Goal: Task Accomplishment & Management: Manage account settings

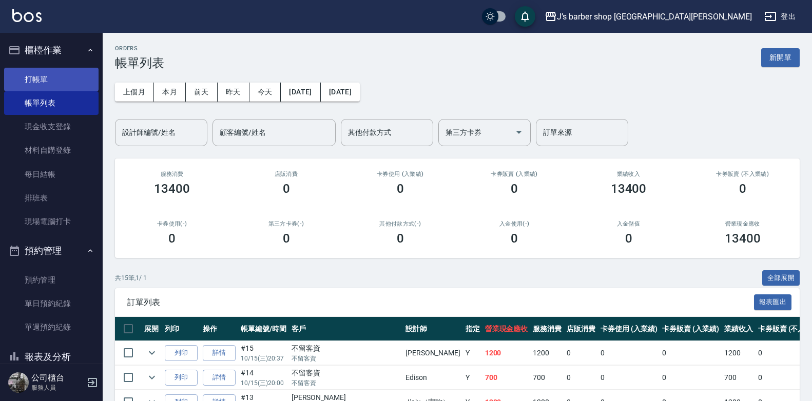
click at [74, 70] on link "打帳單" at bounding box center [51, 80] width 94 height 24
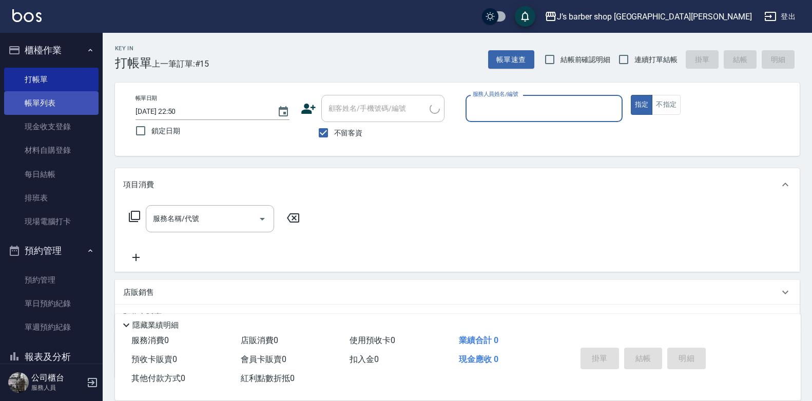
click at [73, 97] on link "帳單列表" at bounding box center [51, 103] width 94 height 24
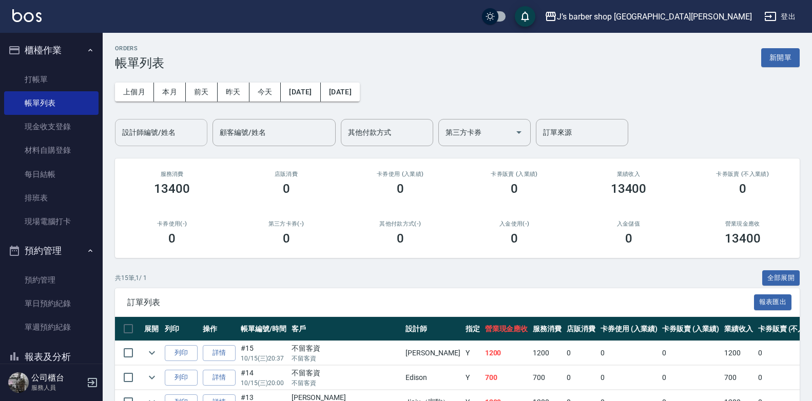
click at [158, 131] on input "設計師編號/姓名" at bounding box center [161, 133] width 83 height 18
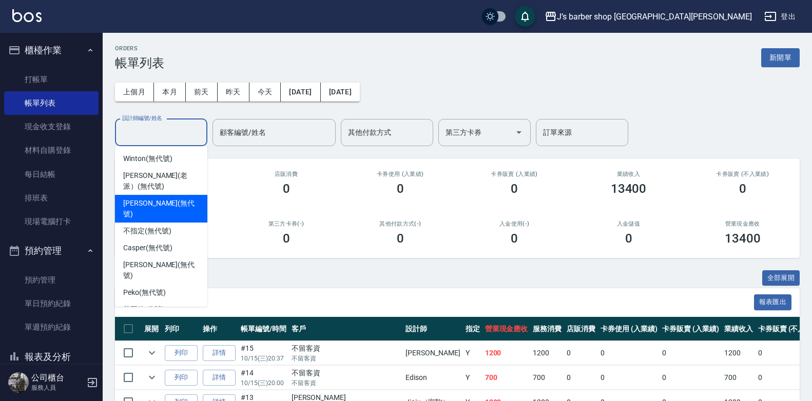
click at [156, 206] on span "[PERSON_NAME] (無代號)" at bounding box center [161, 209] width 76 height 22
type input "[PERSON_NAME](無代號)"
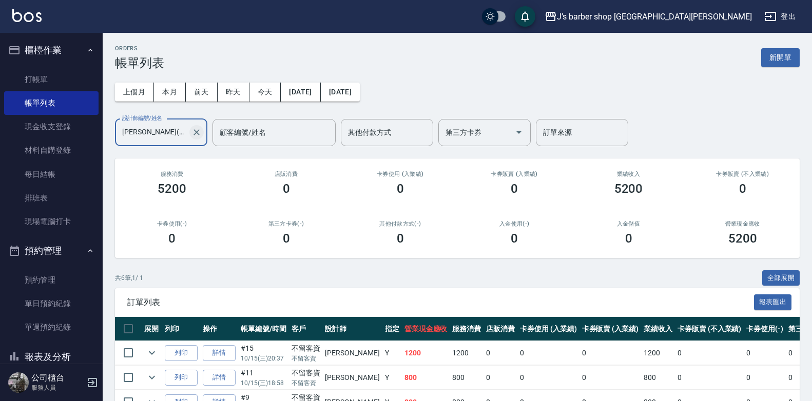
click at [192, 133] on icon "Clear" at bounding box center [196, 132] width 10 height 10
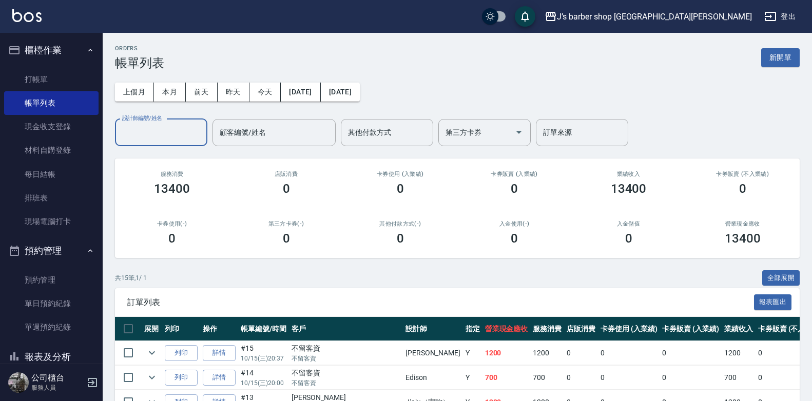
click at [165, 123] on div "設計師編號/姓名" at bounding box center [161, 132] width 92 height 27
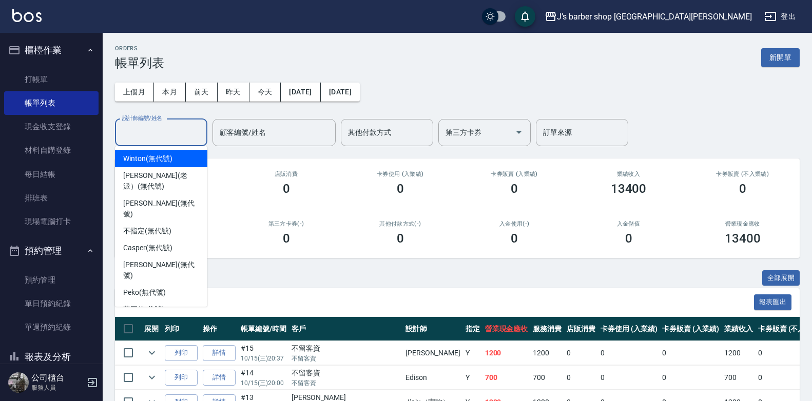
click at [155, 156] on span "Winton (無代號)" at bounding box center [147, 158] width 49 height 11
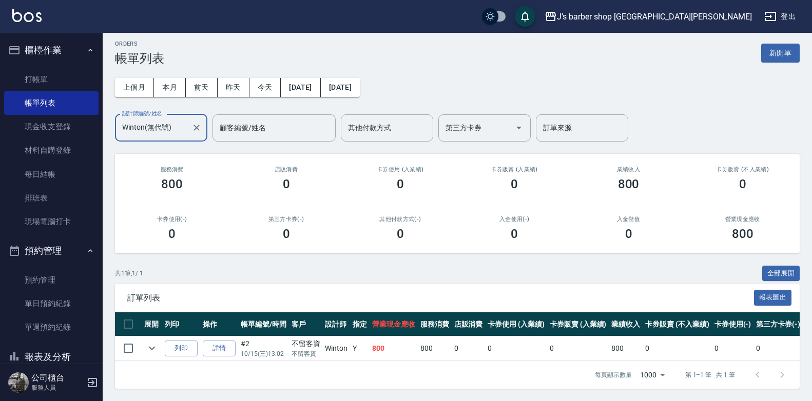
click at [173, 130] on div "Winton(無代號) 設計師編號/姓名" at bounding box center [161, 127] width 92 height 27
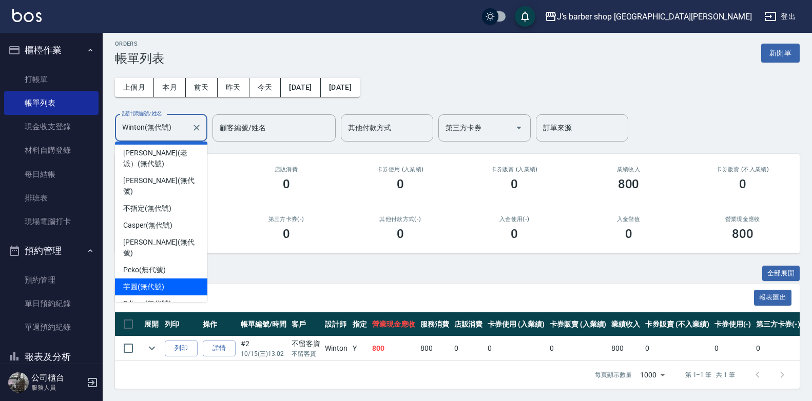
scroll to position [28, 0]
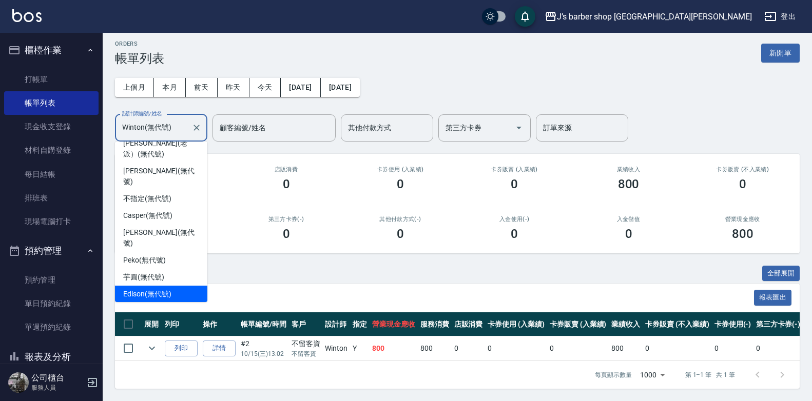
click at [153, 289] on span "Edison (無代號)" at bounding box center [147, 294] width 48 height 11
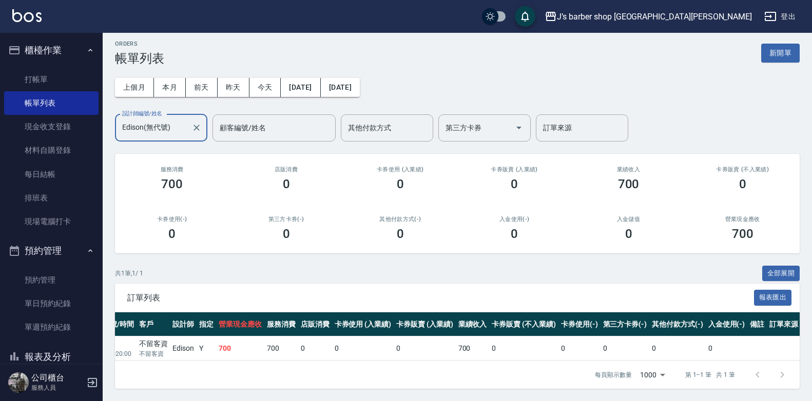
scroll to position [0, 0]
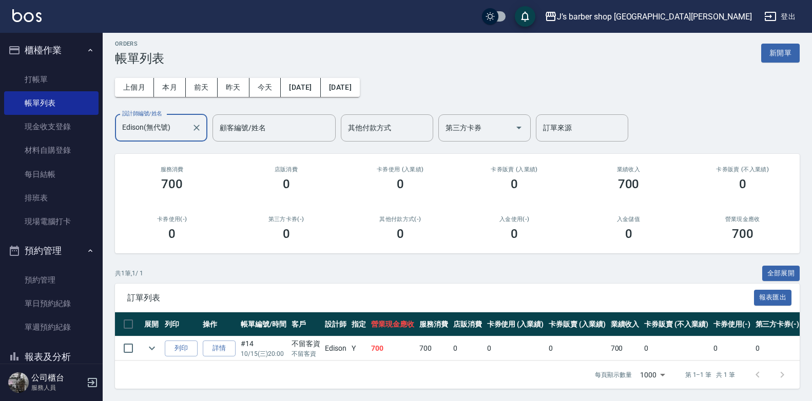
click at [158, 119] on input "Edison(無代號)" at bounding box center [154, 128] width 68 height 18
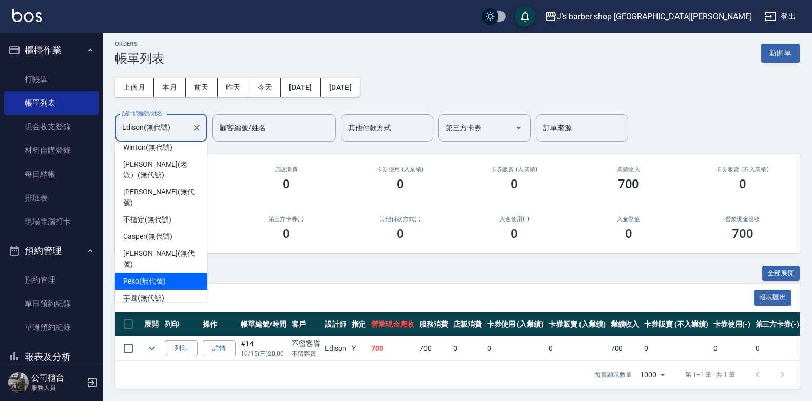
scroll to position [28, 0]
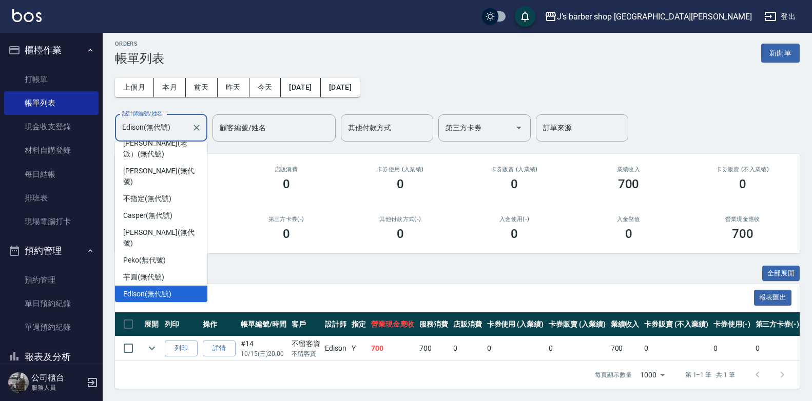
click at [160, 306] on span "Jiaju（家駒） (無代號)" at bounding box center [158, 311] width 70 height 11
type input "Jiaju（家駒）(無代號)"
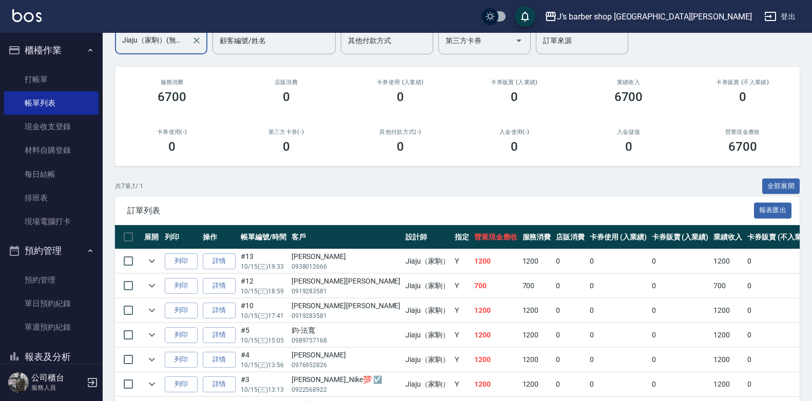
scroll to position [154, 0]
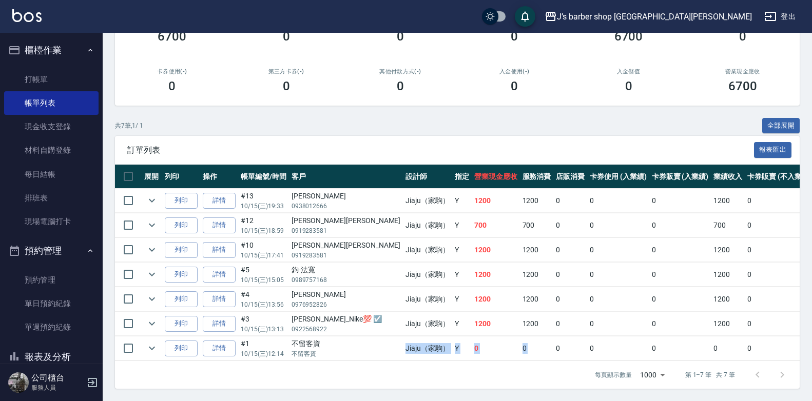
drag, startPoint x: 359, startPoint y: 358, endPoint x: 500, endPoint y: 355, distance: 141.2
click at [500, 355] on tr "列印 詳情 #1 10/15 (三) 12:14 不留客資 不留客資 Jiaju（家駒） Y 0 0 0 0 0 0 0 0 0 0 0" at bounding box center [585, 349] width 941 height 24
drag, startPoint x: 500, startPoint y: 355, endPoint x: 448, endPoint y: 356, distance: 51.9
click at [472, 356] on td "0" at bounding box center [496, 349] width 48 height 24
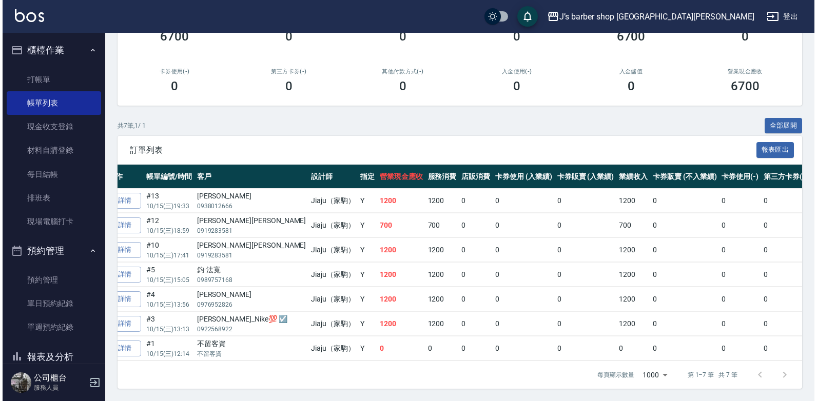
scroll to position [0, 0]
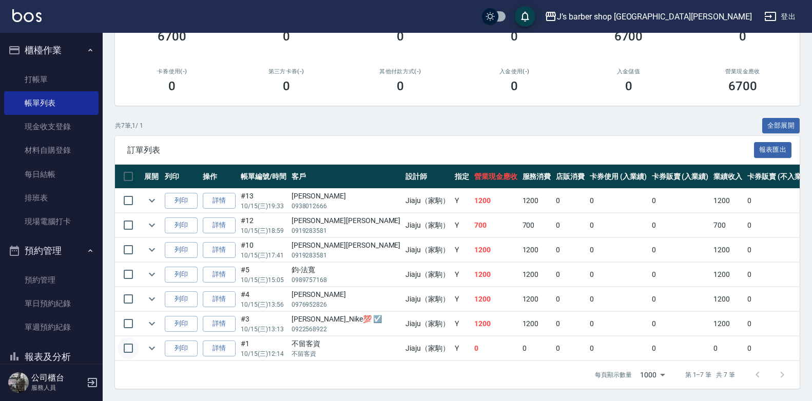
click at [130, 345] on input "checkbox" at bounding box center [129, 349] width 22 height 22
checkbox input "true"
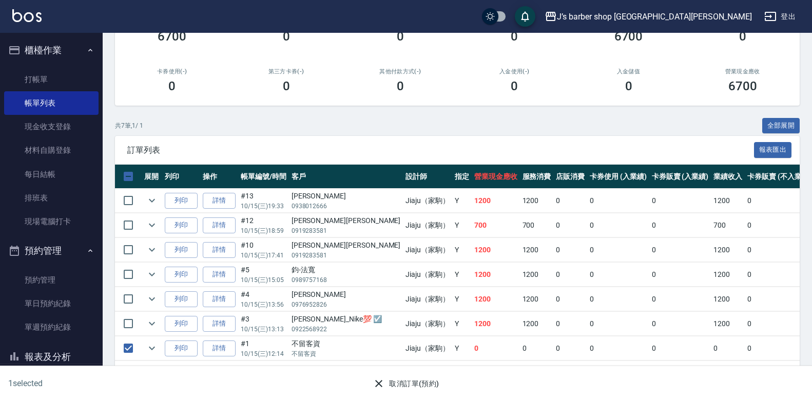
click at [383, 378] on icon "button" at bounding box center [379, 384] width 12 height 12
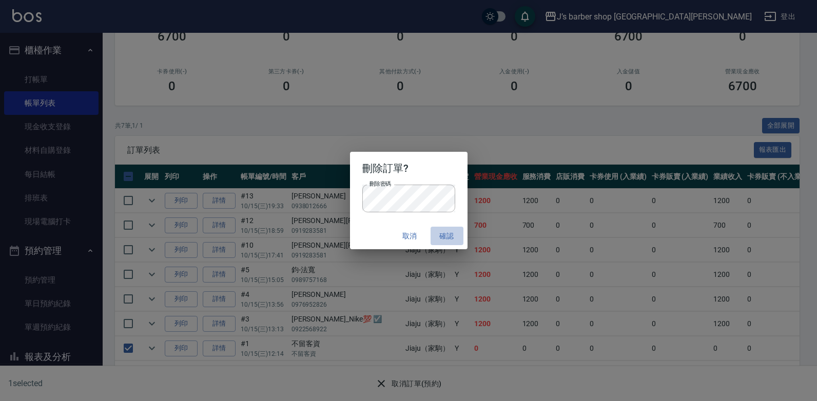
click at [444, 234] on button "確認" at bounding box center [447, 236] width 33 height 19
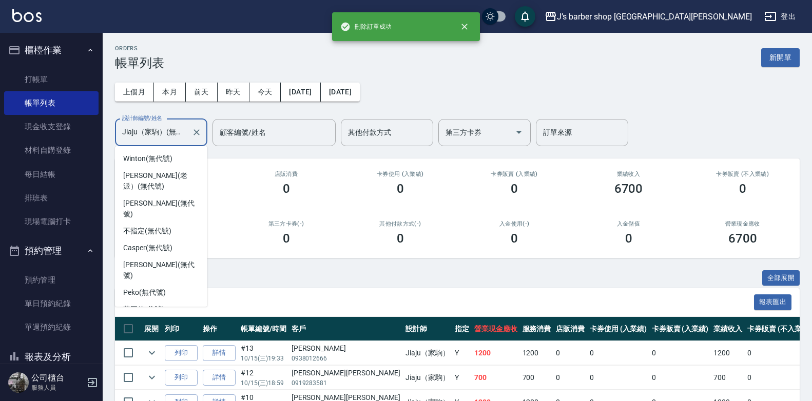
click at [162, 134] on input "Jiaju（家駒）(無代號)" at bounding box center [154, 133] width 68 height 18
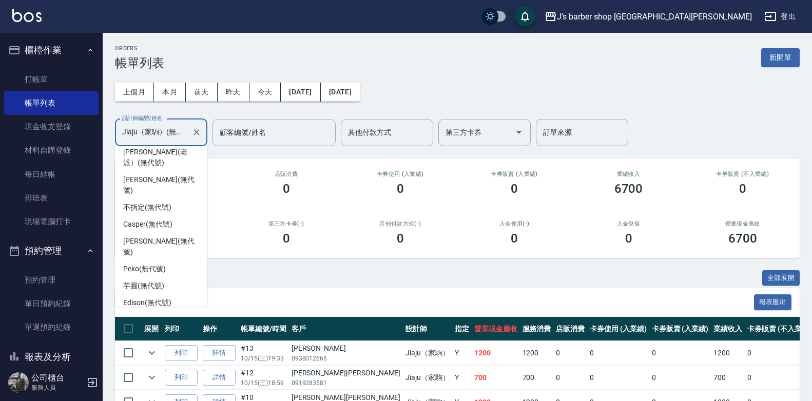
click at [155, 312] on div "Jiaju（家駒） (無代號)" at bounding box center [161, 320] width 92 height 17
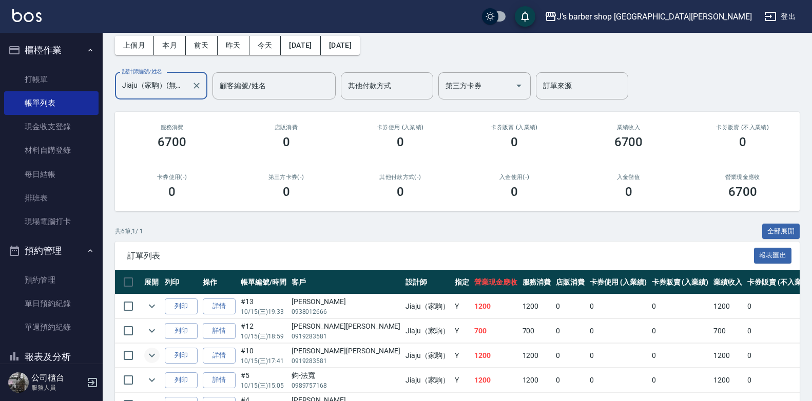
scroll to position [0, 0]
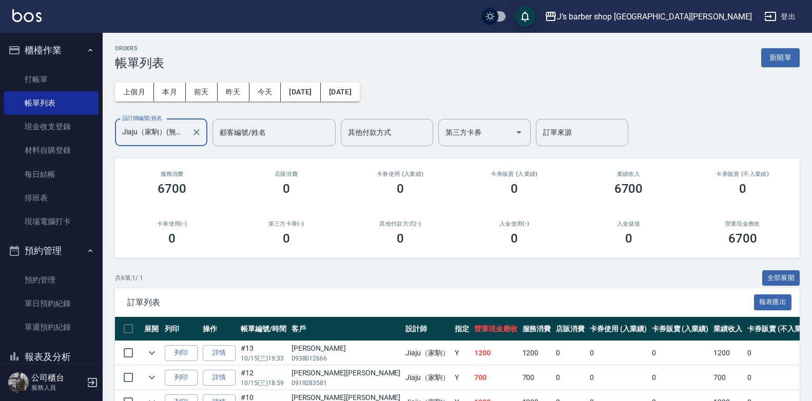
click at [196, 133] on icon "Clear" at bounding box center [196, 132] width 10 height 10
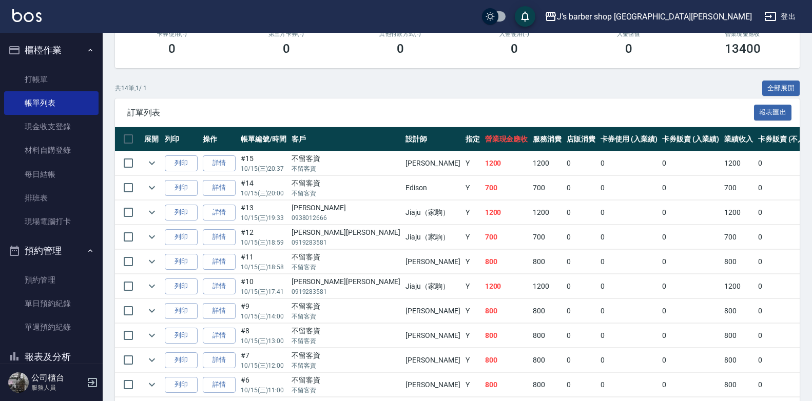
scroll to position [179, 0]
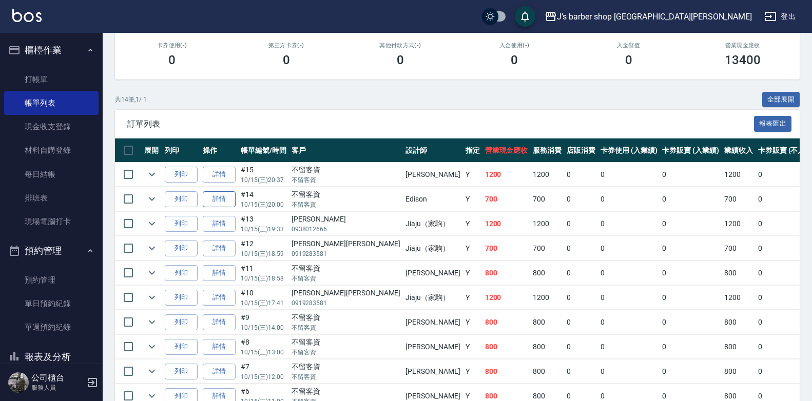
click at [219, 199] on link "詳情" at bounding box center [219, 199] width 33 height 16
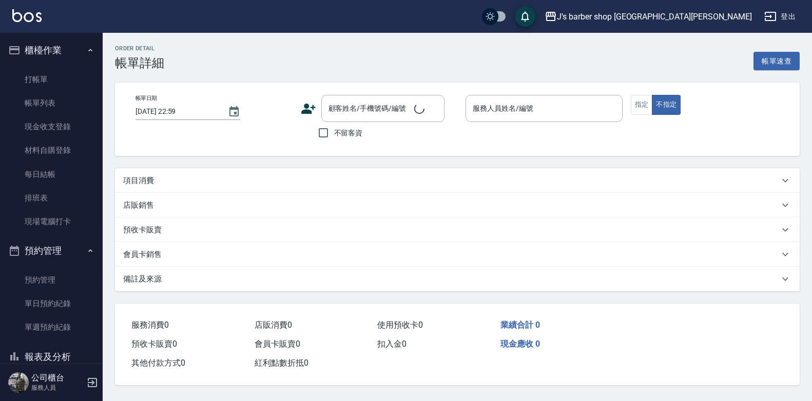
type input "[DATE] 20:00"
checkbox input "true"
type input "Edison(無代號)"
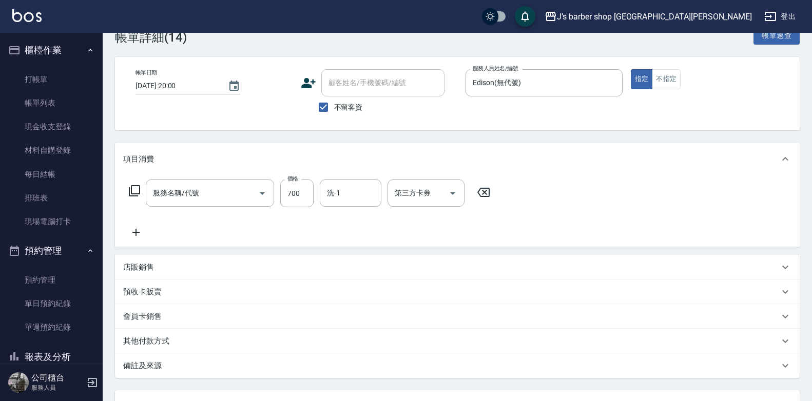
type input "洗剪(101)"
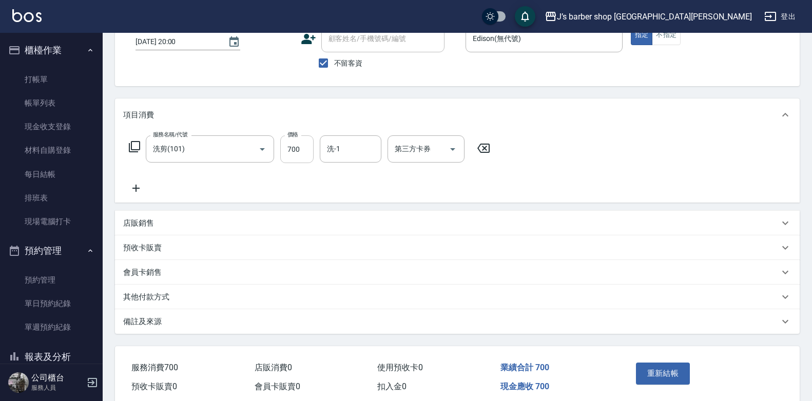
scroll to position [113, 0]
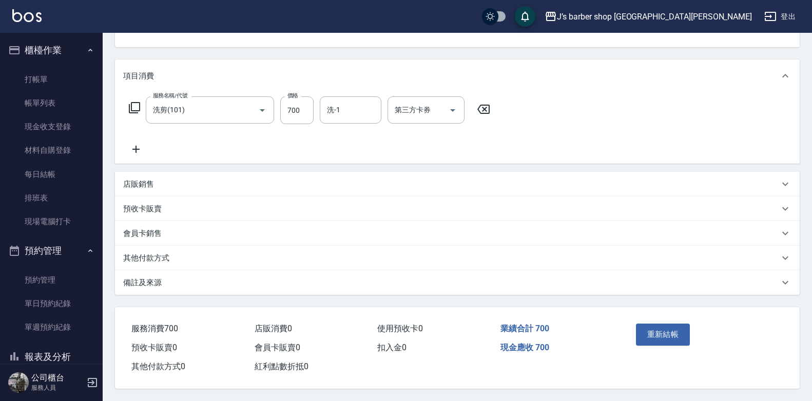
click at [173, 278] on div "備註及來源" at bounding box center [451, 283] width 656 height 11
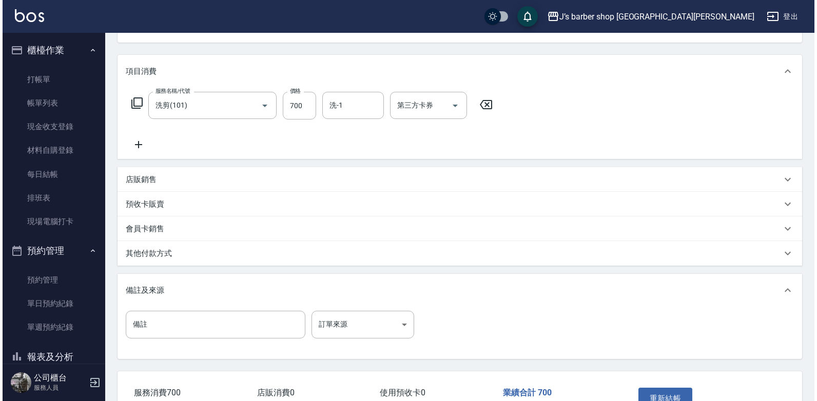
scroll to position [182, 0]
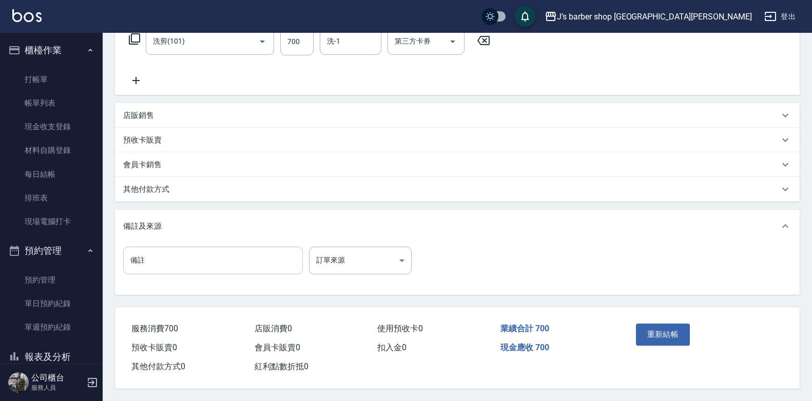
click at [234, 262] on input "備註" at bounding box center [213, 261] width 180 height 28
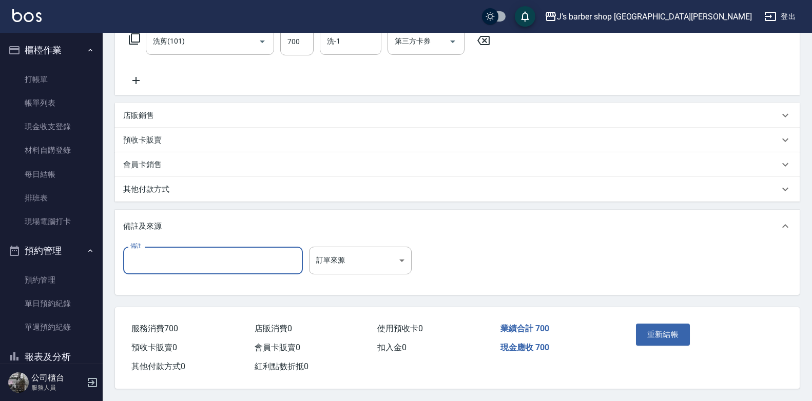
type input "ㄕ"
type input "轉帳"
click at [639, 323] on div "重新結帳" at bounding box center [668, 342] width 72 height 45
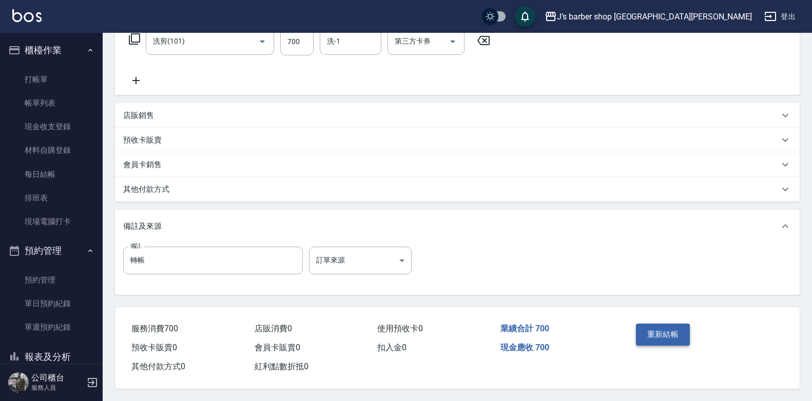
click at [646, 324] on button "重新結帳" at bounding box center [663, 335] width 54 height 22
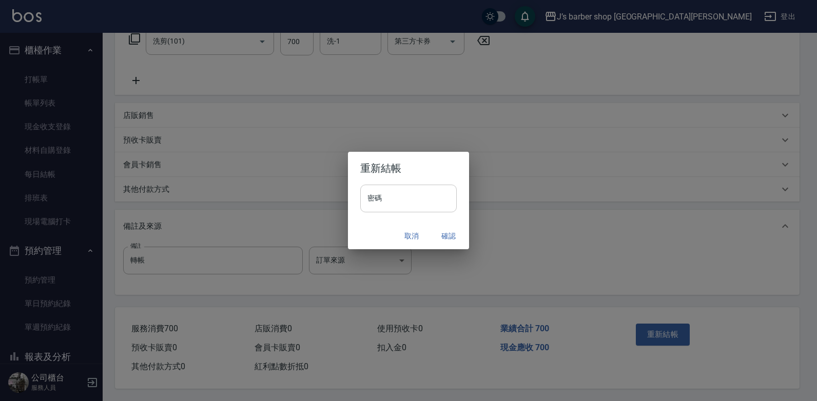
click at [380, 195] on input "密碼" at bounding box center [408, 199] width 96 height 28
type input "****"
click at [450, 233] on button "確認" at bounding box center [448, 236] width 33 height 19
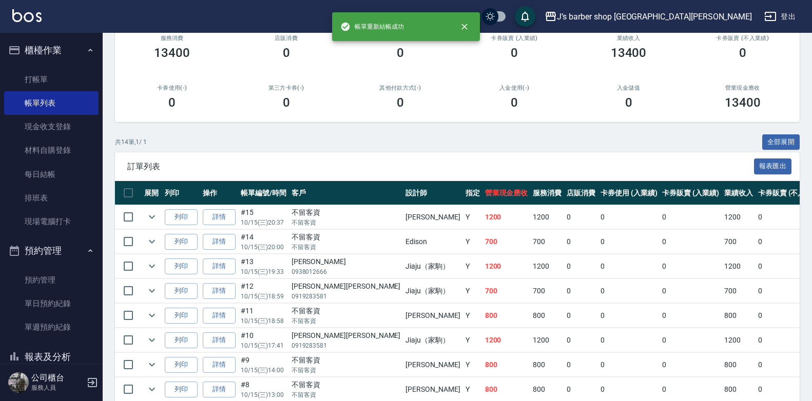
scroll to position [154, 0]
